Goal: Task Accomplishment & Management: Complete application form

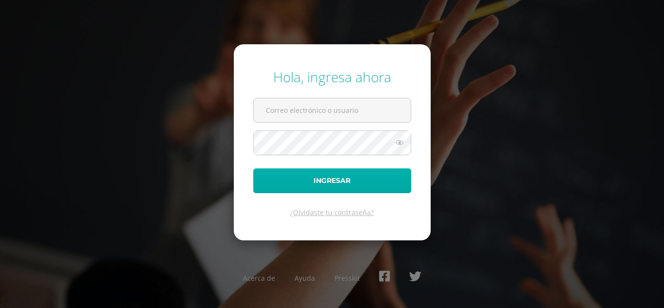
type input "2022020@maiagt.org"
click at [303, 176] on button "Ingresar" at bounding box center [332, 180] width 158 height 25
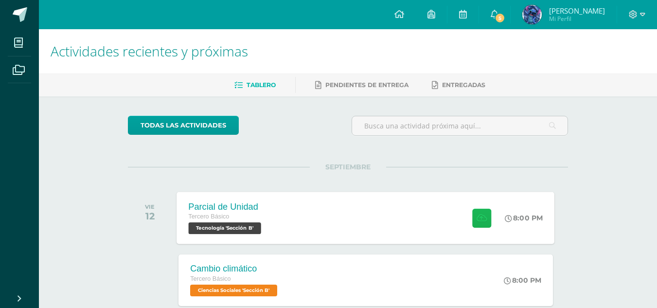
click at [480, 219] on icon at bounding box center [482, 217] width 10 height 8
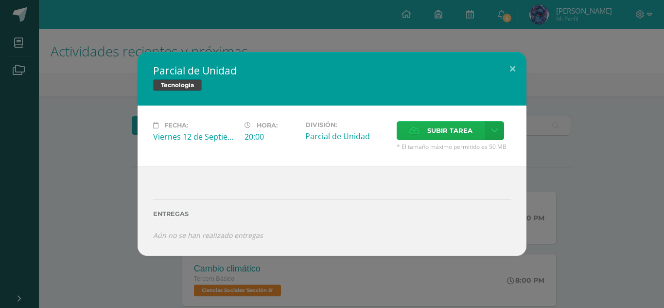
click at [446, 125] on span "Subir tarea" at bounding box center [449, 131] width 45 height 18
click at [0, 0] on input "Subir tarea" at bounding box center [0, 0] width 0 height 0
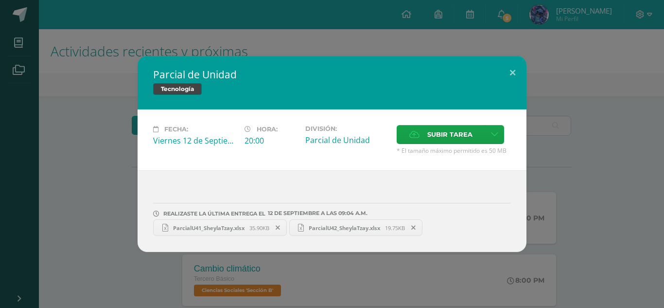
click at [416, 227] on icon at bounding box center [413, 227] width 4 height 7
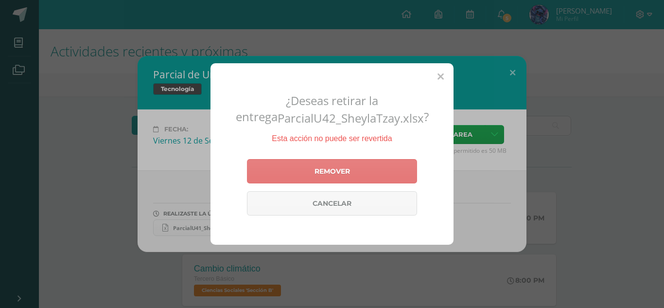
click at [369, 164] on link "Remover" at bounding box center [332, 171] width 170 height 24
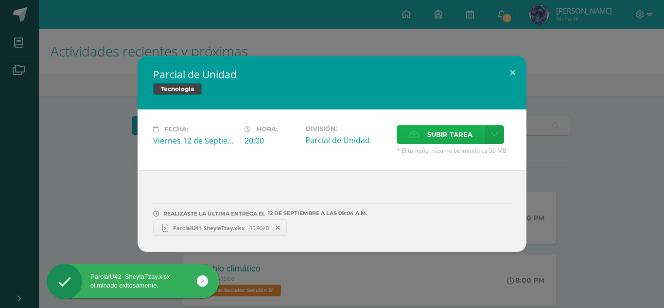
click at [409, 138] on label "Subir tarea" at bounding box center [441, 134] width 89 height 19
click at [0, 0] on input "Subir tarea" at bounding box center [0, 0] width 0 height 0
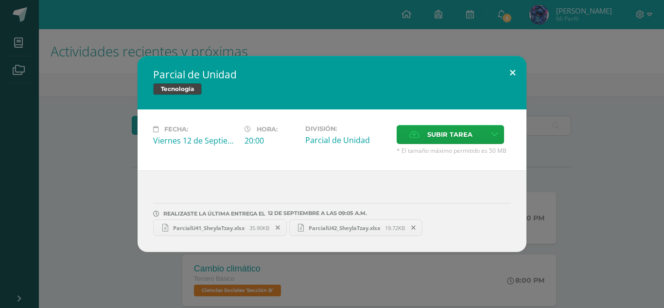
click at [514, 70] on button at bounding box center [513, 72] width 28 height 33
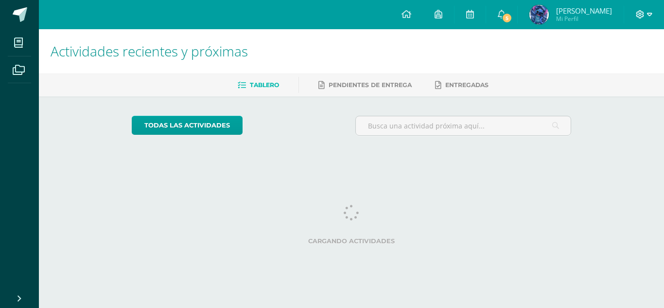
click at [650, 13] on icon at bounding box center [649, 14] width 5 height 3
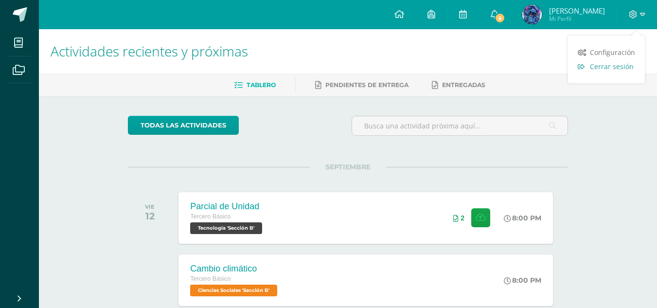
click at [623, 65] on span "Cerrar sesión" at bounding box center [612, 66] width 44 height 9
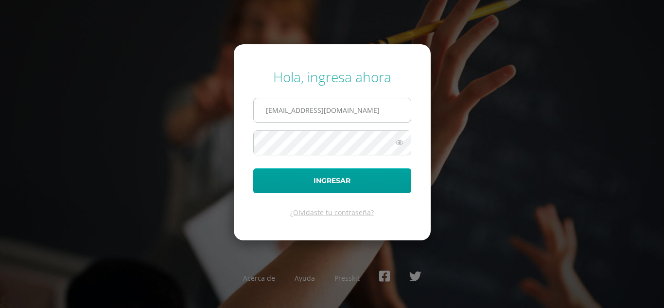
click at [293, 107] on input "2022020@maiagt.org" at bounding box center [332, 110] width 157 height 24
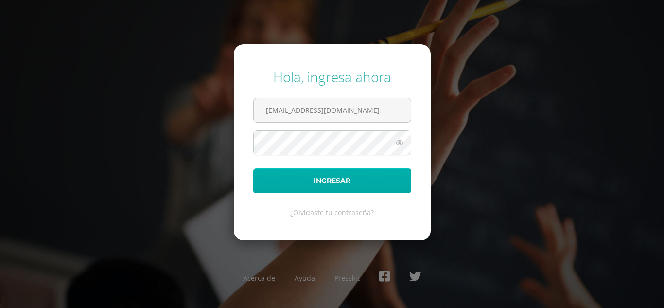
type input "2022019@maiagt.org"
click at [295, 173] on button "Ingresar" at bounding box center [332, 180] width 158 height 25
